Goal: Task Accomplishment & Management: Complete application form

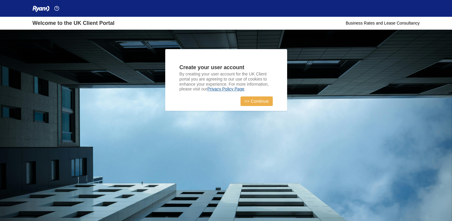
click at [252, 98] on link ">> Continue" at bounding box center [257, 101] width 32 height 10
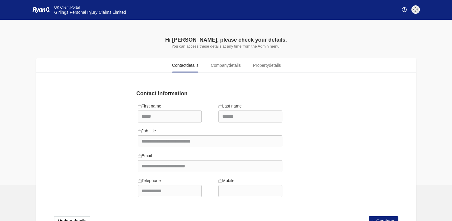
scroll to position [24, 0]
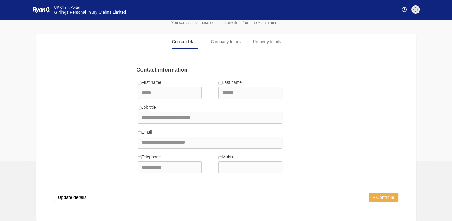
click at [387, 197] on link "» Continue" at bounding box center [384, 197] width 30 height 10
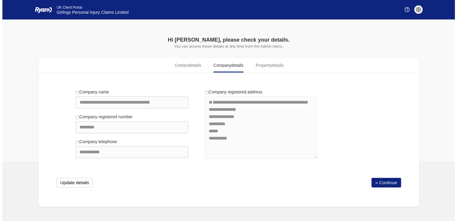
scroll to position [0, 0]
click at [380, 181] on link "» Continue" at bounding box center [386, 182] width 30 height 10
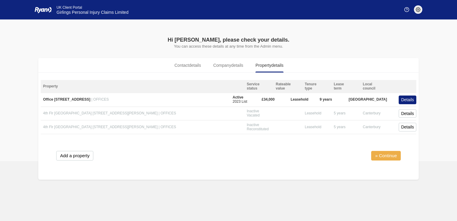
click at [385, 156] on link "» Continue" at bounding box center [386, 156] width 30 height 10
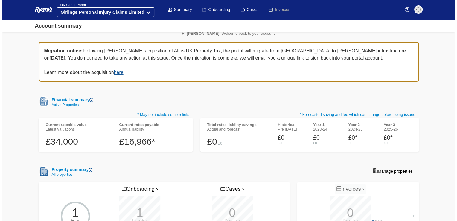
scroll to position [6, 0]
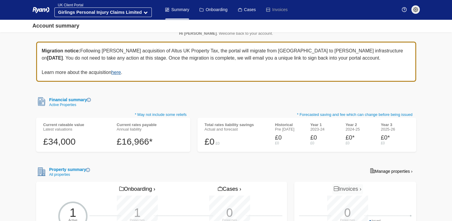
click at [90, 101] on img at bounding box center [89, 100] width 4 height 4
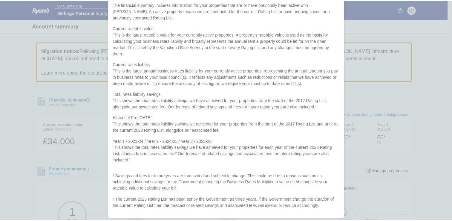
scroll to position [0, 0]
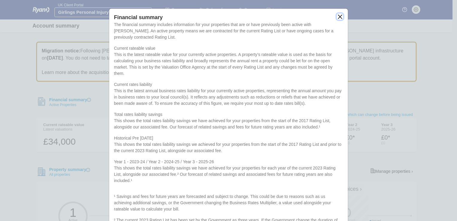
click at [337, 16] on button "close" at bounding box center [339, 16] width 6 height 6
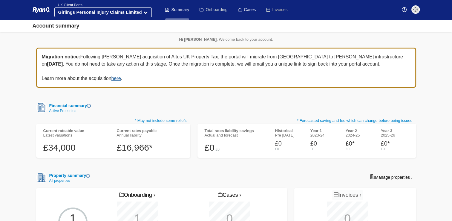
click at [215, 11] on link "Onboarding" at bounding box center [214, 9] width 28 height 19
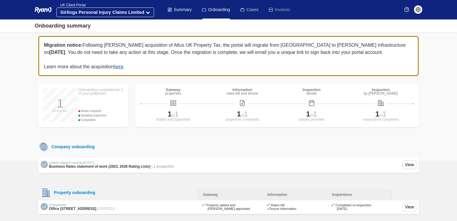
click at [246, 11] on link "Cases" at bounding box center [249, 9] width 18 height 19
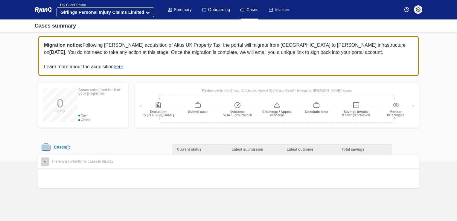
click at [44, 164] on button at bounding box center [45, 161] width 8 height 9
click at [255, 7] on link "Cases" at bounding box center [249, 9] width 18 height 19
click at [281, 9] on li "Invoices" at bounding box center [279, 9] width 22 height 19
click at [182, 12] on link "Summary" at bounding box center [180, 9] width 24 height 19
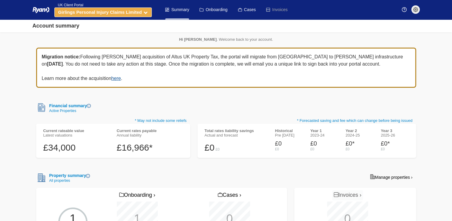
click at [146, 11] on icon at bounding box center [146, 12] width 4 height 4
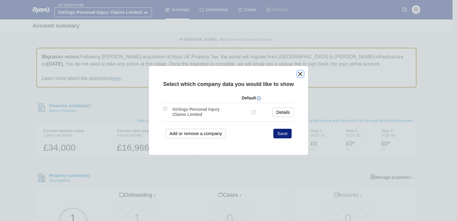
click at [301, 75] on button "close" at bounding box center [300, 74] width 6 height 6
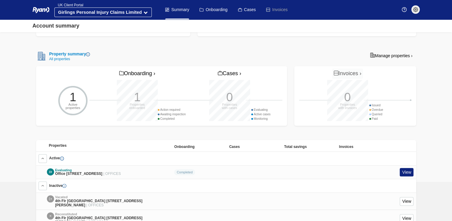
scroll to position [144, 0]
